Goal: Task Accomplishment & Management: Manage account settings

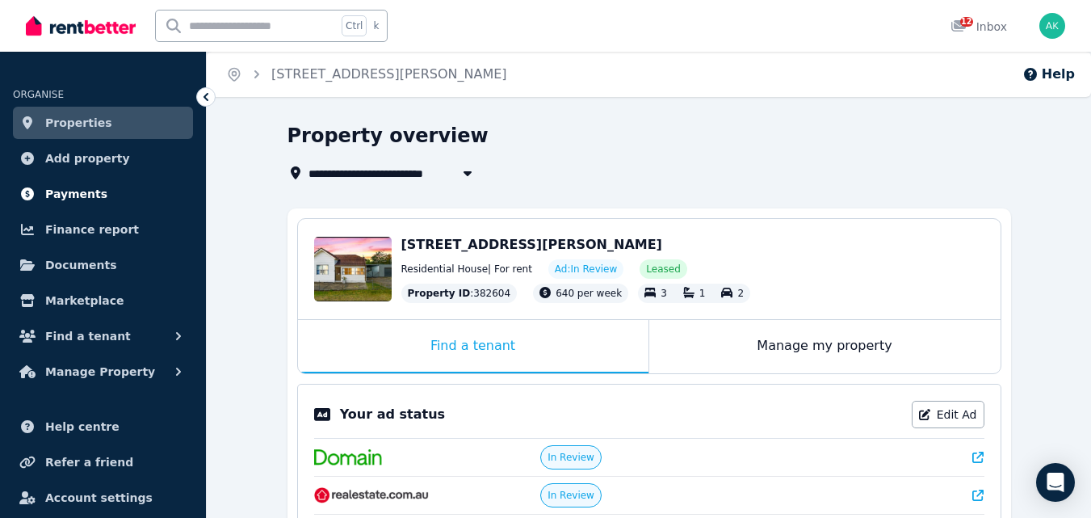
click at [80, 195] on span "Payments" at bounding box center [76, 193] width 62 height 19
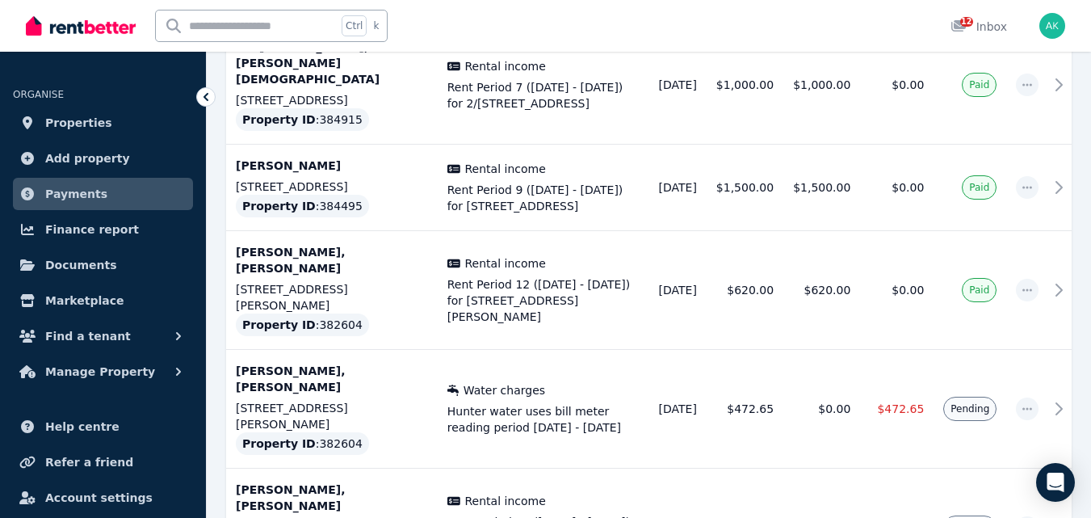
scroll to position [727, 0]
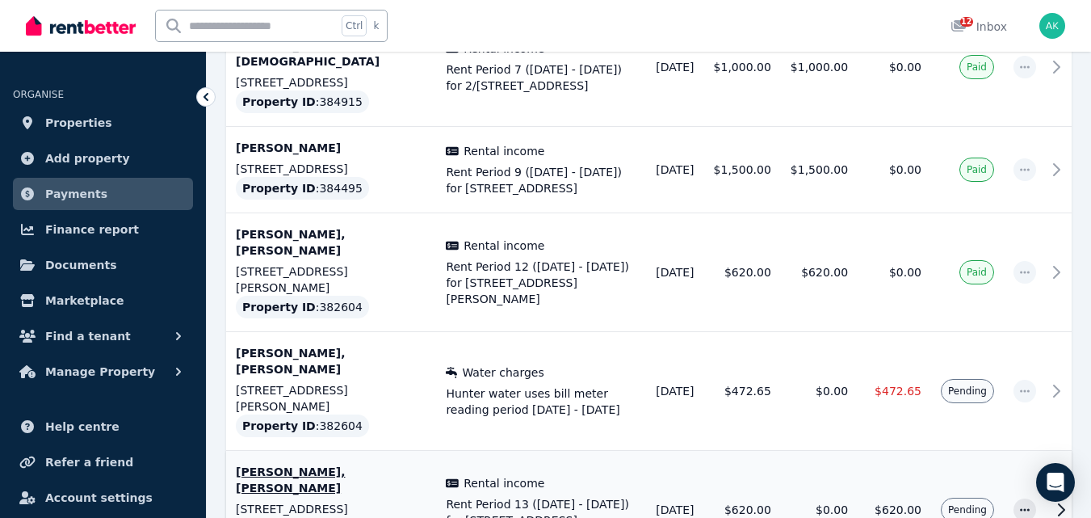
click at [1052, 500] on icon at bounding box center [1061, 509] width 19 height 19
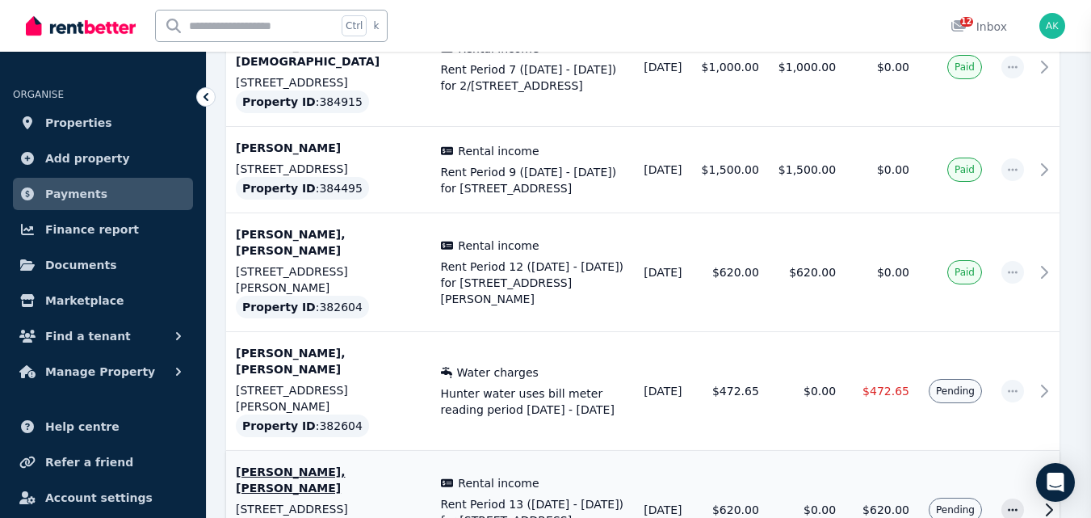
scroll to position [716, 0]
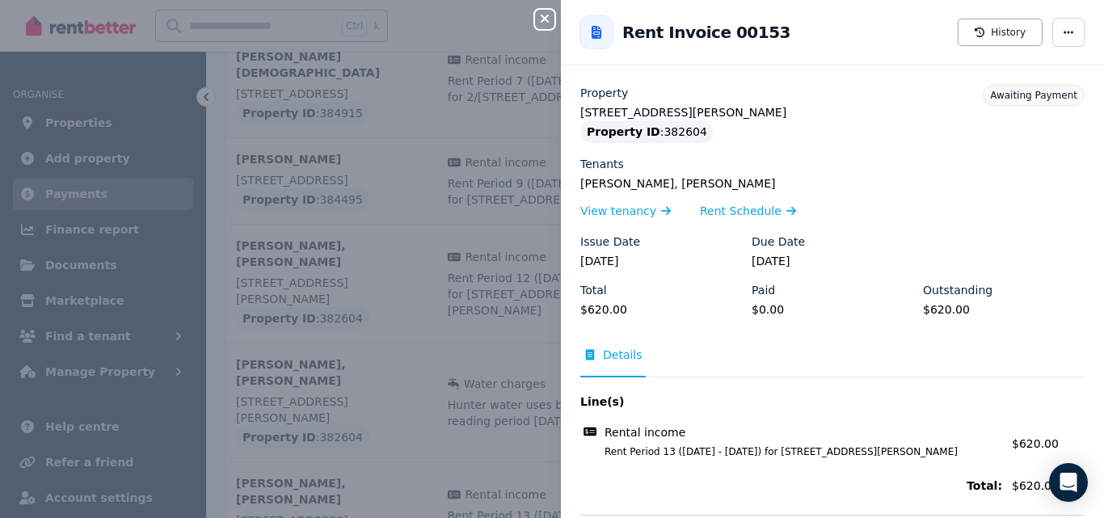
click at [543, 19] on icon "button" at bounding box center [544, 19] width 8 height 8
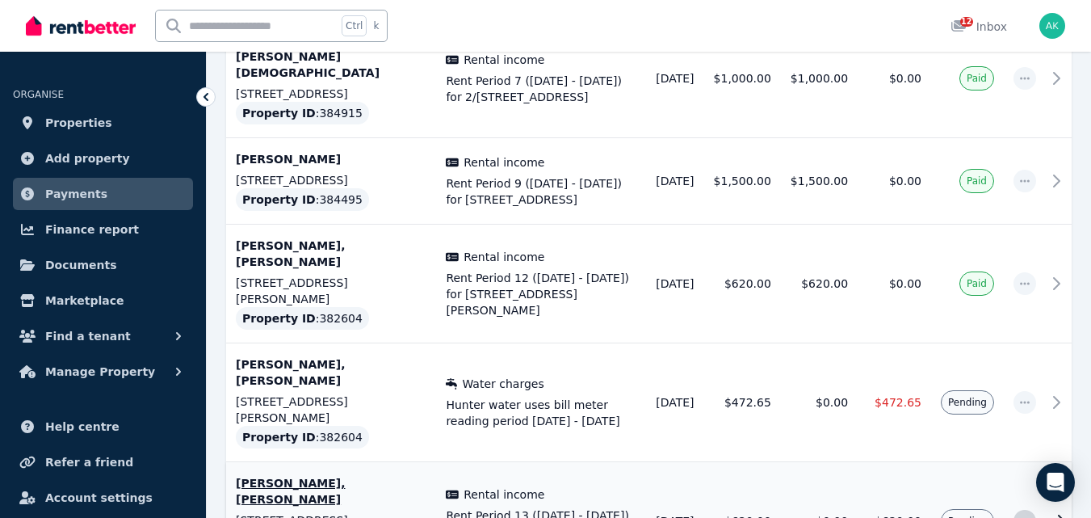
click at [1019, 515] on icon "button" at bounding box center [1025, 520] width 13 height 11
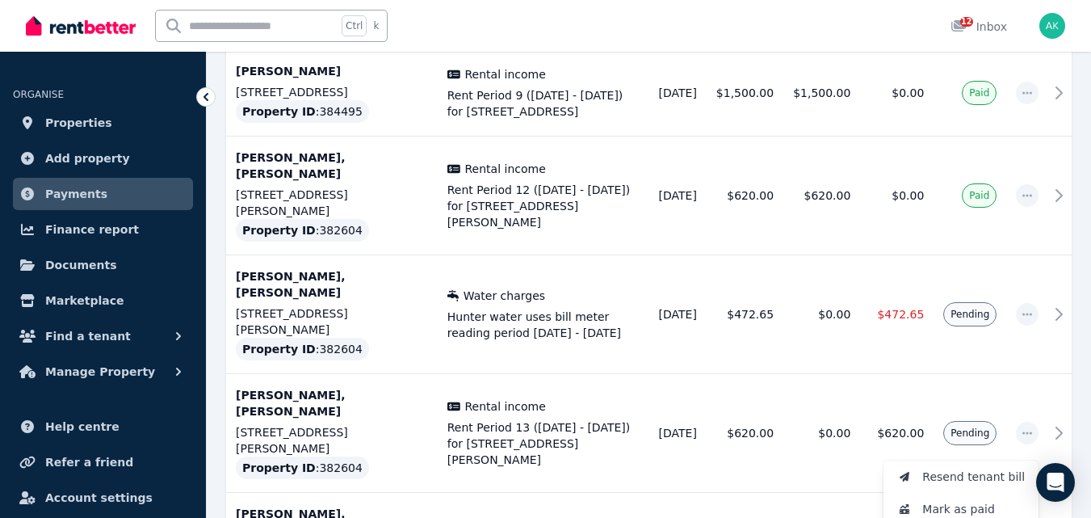
scroll to position [813, 0]
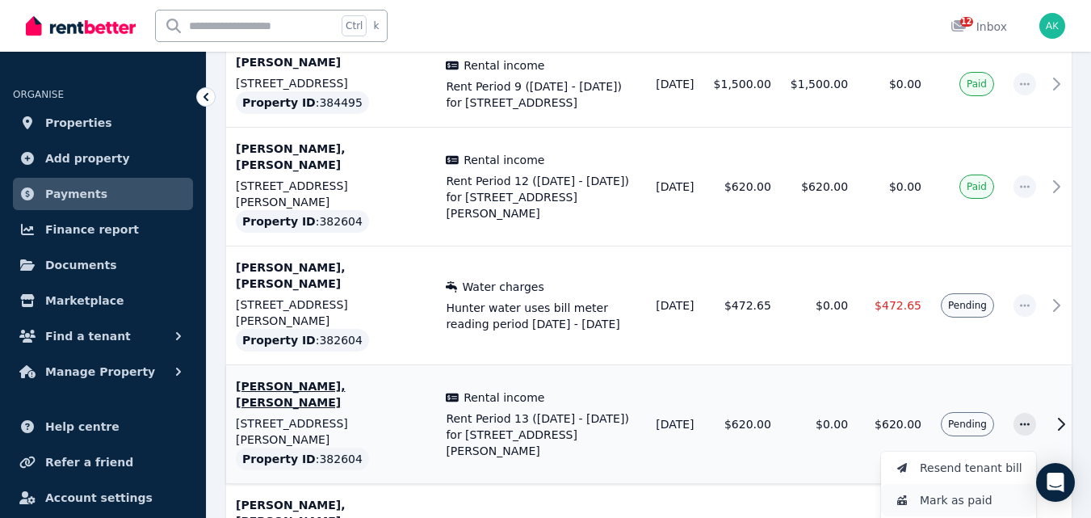
click at [961, 490] on span "Mark as paid" at bounding box center [971, 499] width 103 height 19
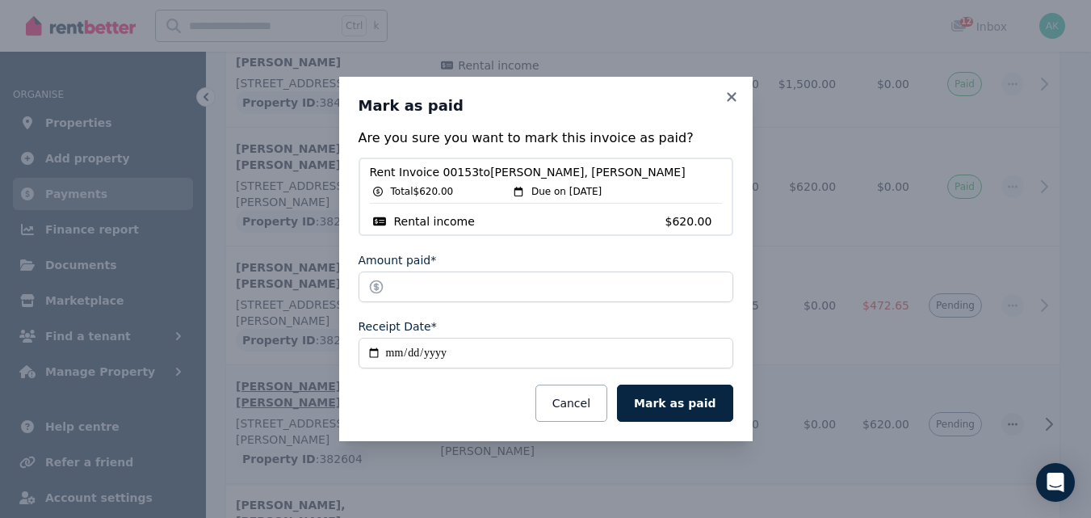
scroll to position [806, 0]
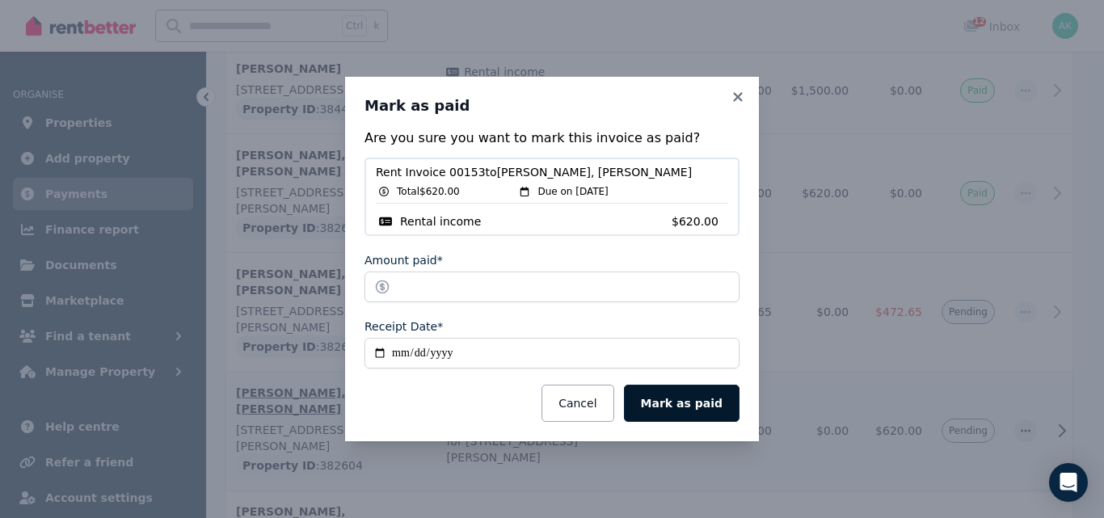
click at [693, 401] on button "Mark as paid" at bounding box center [682, 403] width 116 height 37
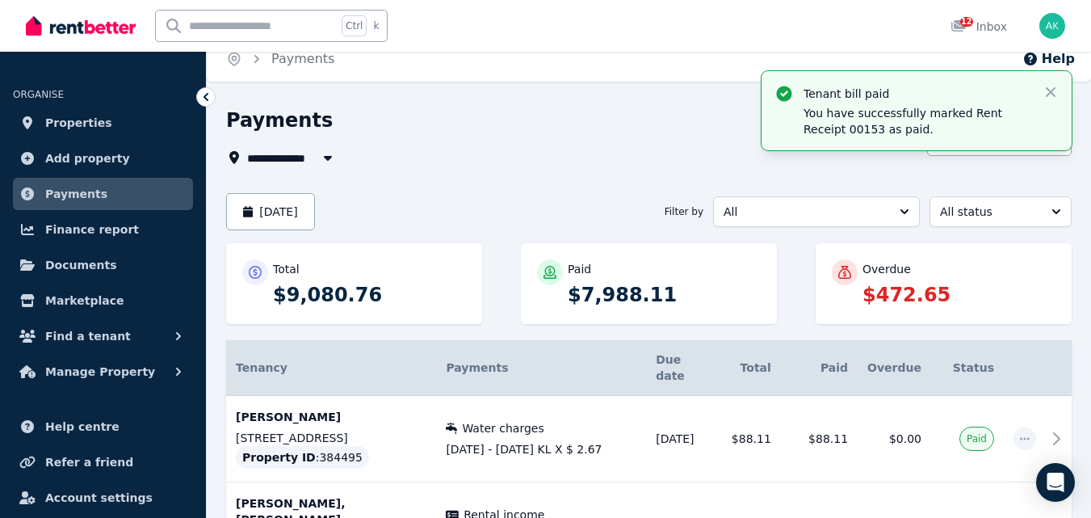
scroll to position [0, 0]
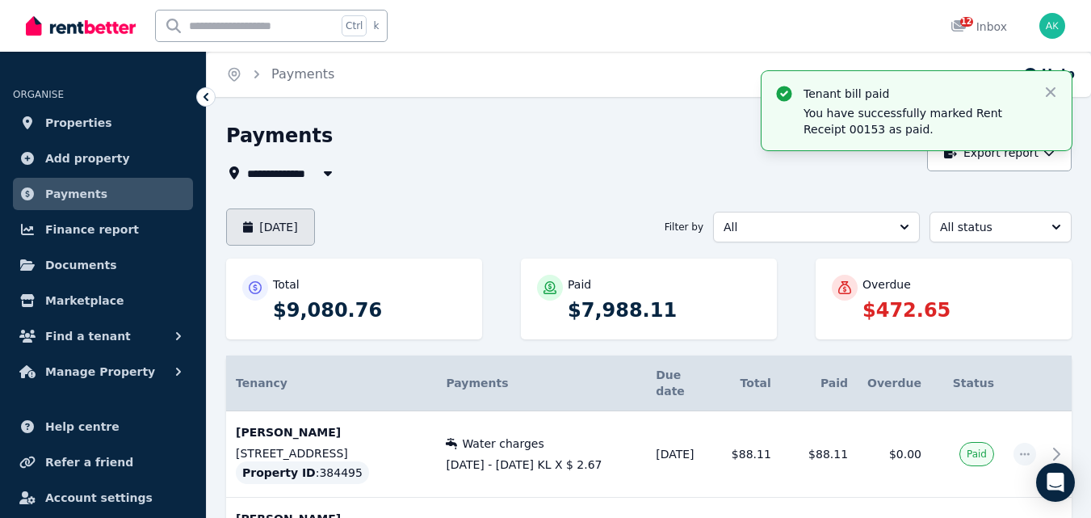
click at [315, 225] on button "August 2025" at bounding box center [270, 226] width 89 height 37
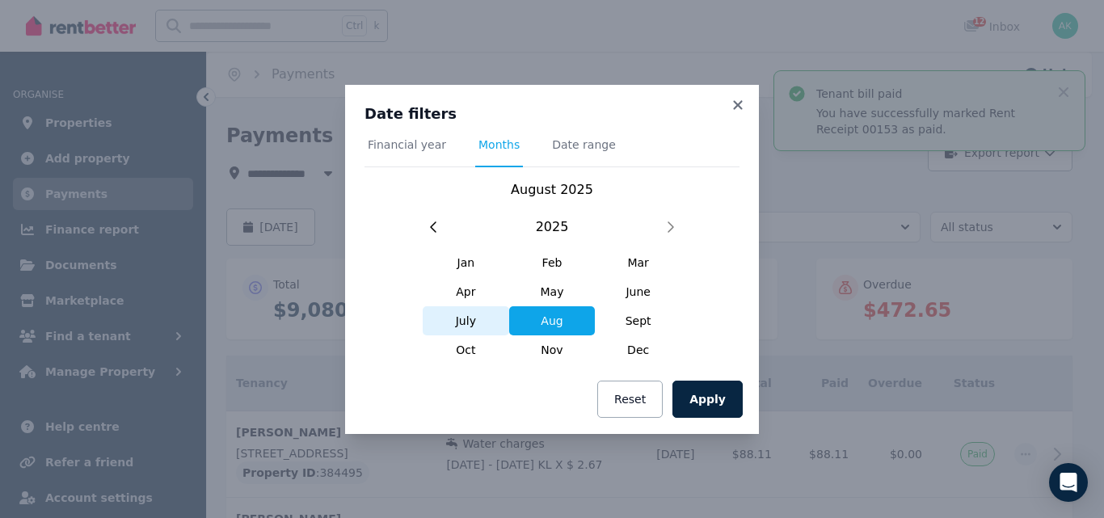
click at [465, 318] on span "July" at bounding box center [466, 320] width 86 height 29
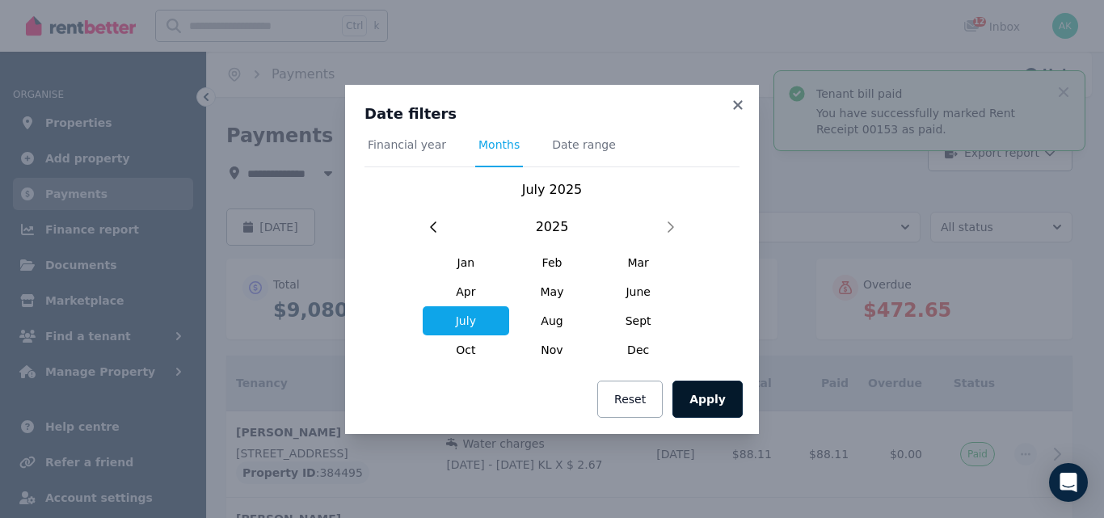
click at [709, 393] on button "Apply" at bounding box center [707, 399] width 70 height 37
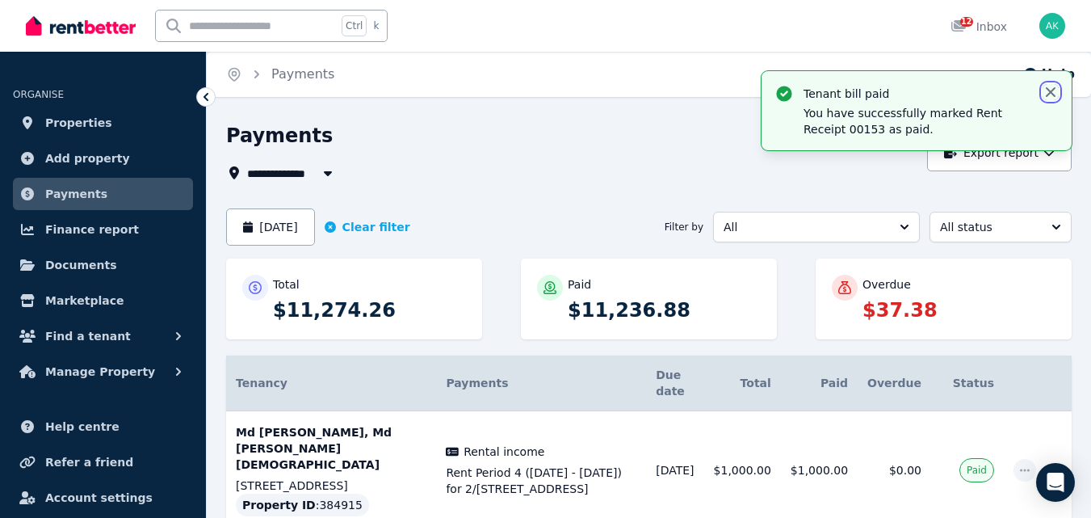
click at [1047, 90] on icon "button" at bounding box center [1051, 92] width 16 height 16
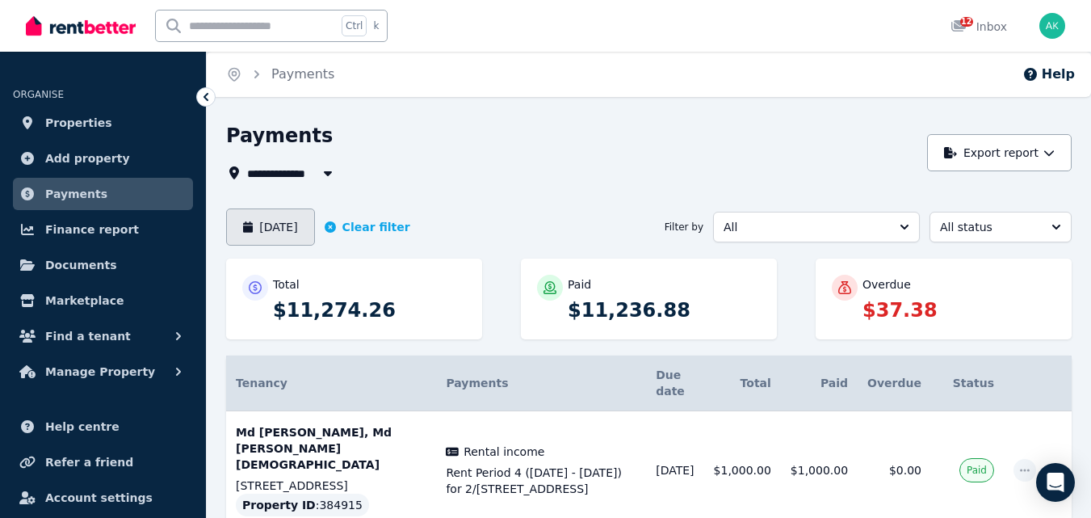
click at [271, 228] on button "July 2025" at bounding box center [270, 226] width 89 height 37
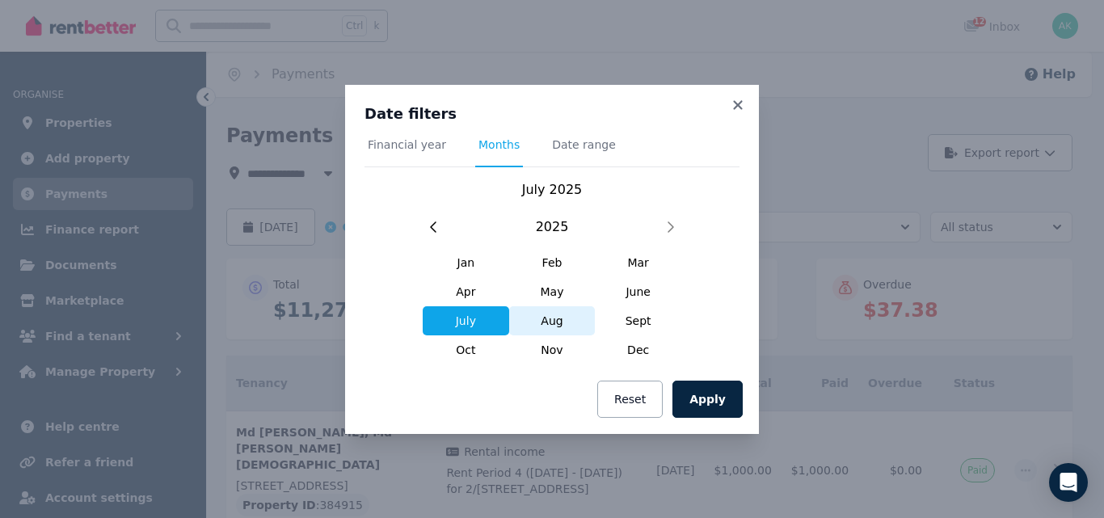
click at [553, 317] on span "Aug" at bounding box center [552, 320] width 86 height 29
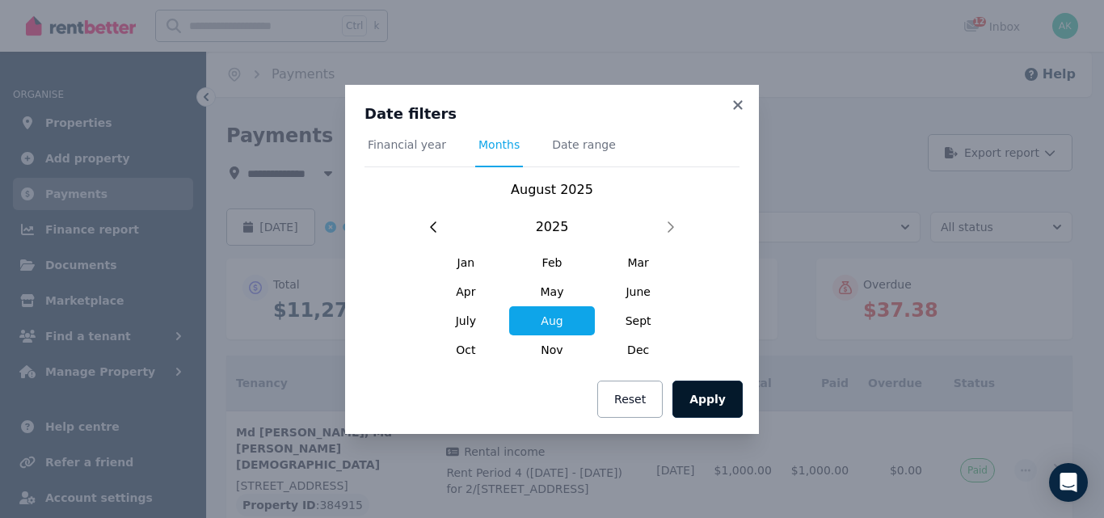
click at [702, 396] on button "Apply" at bounding box center [707, 399] width 70 height 37
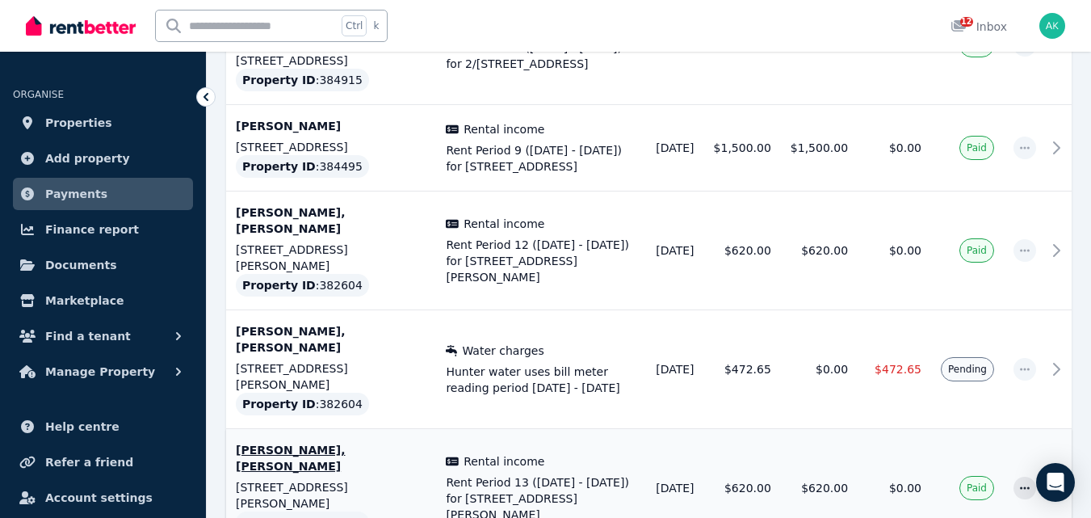
scroll to position [762, 0]
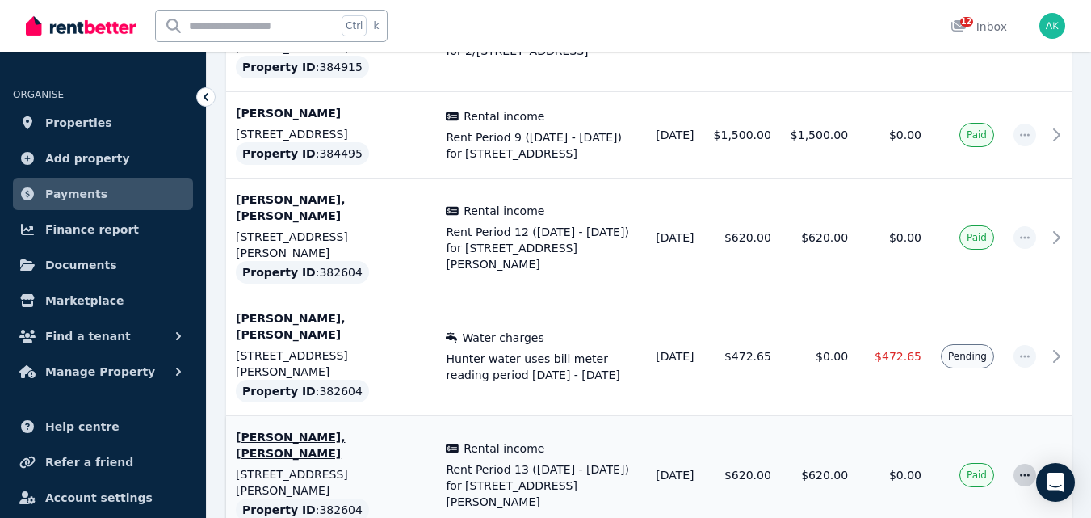
click at [1019, 469] on icon "button" at bounding box center [1025, 474] width 13 height 11
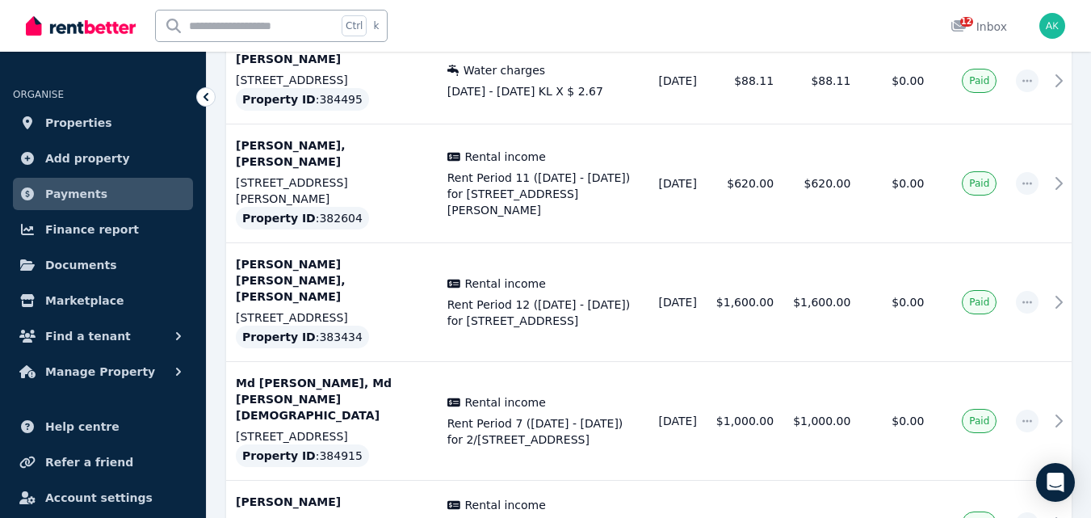
scroll to position [134, 0]
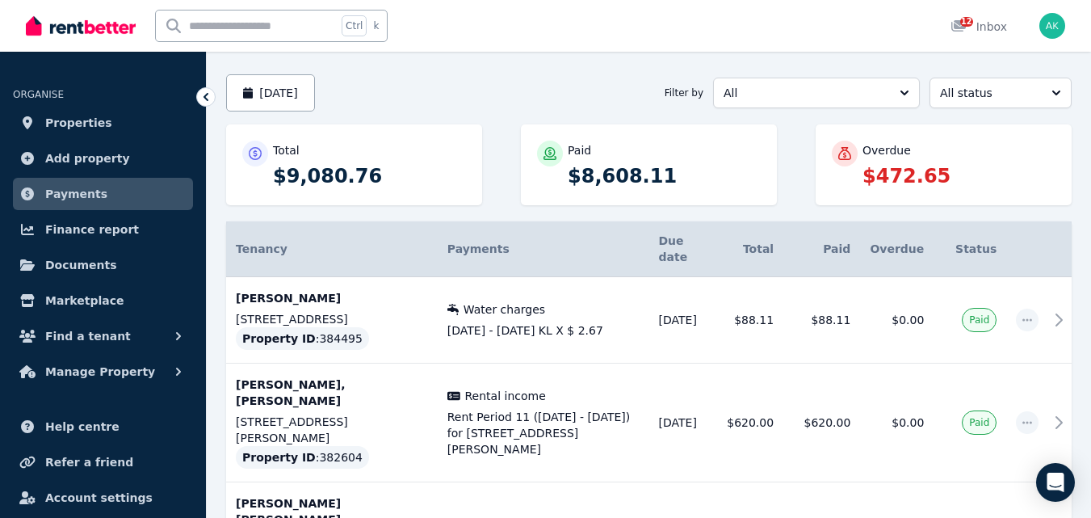
click at [549, 74] on div "August 2025 Filter by All All status" at bounding box center [649, 92] width 846 height 37
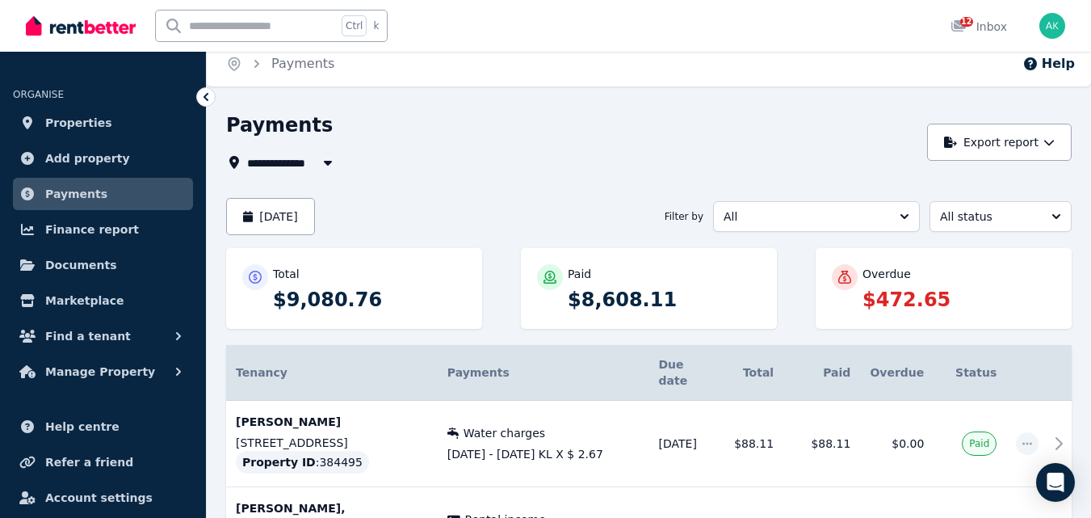
scroll to position [0, 0]
